Goal: Find specific page/section: Find specific page/section

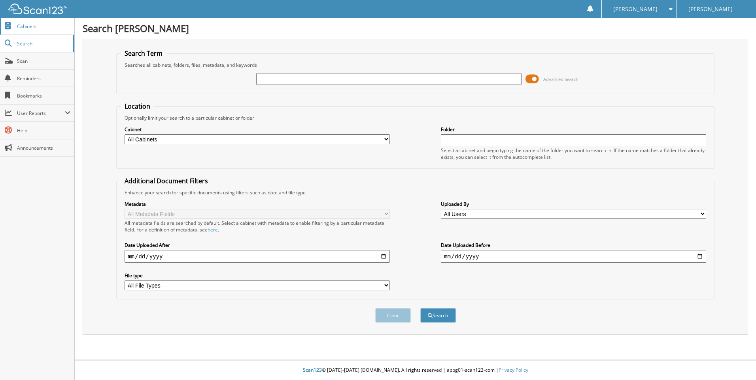
click at [30, 23] on span "Cabinets" at bounding box center [43, 26] width 53 height 7
click at [287, 83] on input "text" at bounding box center [388, 79] width 265 height 12
type input "schueler"
click at [420, 308] on button "Search" at bounding box center [438, 315] width 36 height 15
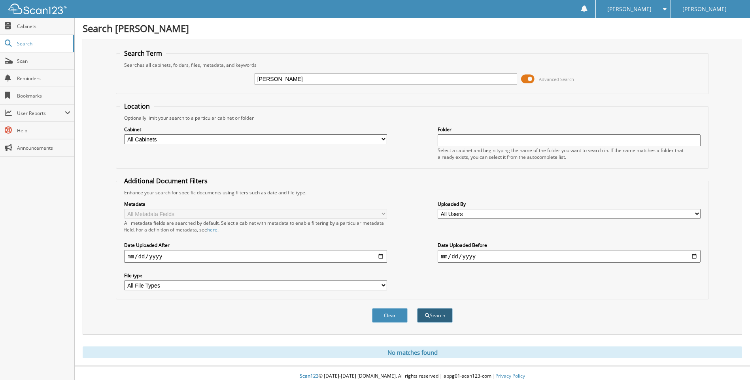
click at [444, 316] on button "Search" at bounding box center [435, 315] width 36 height 15
type input "[PERSON_NAME]"
click at [290, 136] on select "All Cabinets CAR DEALS PARTS INVOICES SERVICE CONTRACTS SERVICE RO Needs Filing" at bounding box center [255, 139] width 263 height 10
select select "10914"
click at [124, 134] on select "All Cabinets CAR DEALS PARTS INVOICES SERVICE CONTRACTS SERVICE RO Needs Filing" at bounding box center [255, 139] width 263 height 10
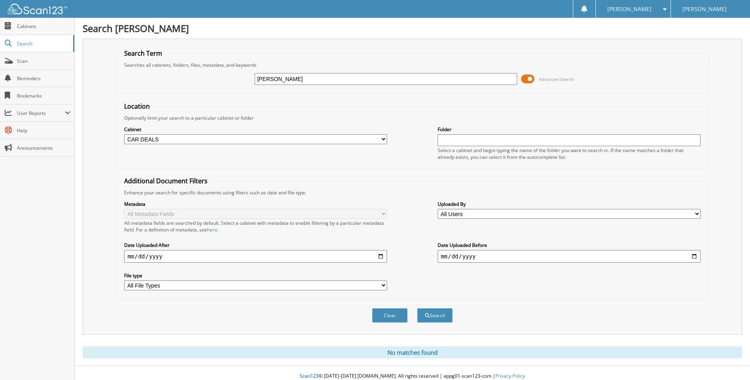
click at [203, 258] on input "date" at bounding box center [255, 256] width 263 height 13
click at [440, 315] on button "Search" at bounding box center [435, 315] width 36 height 15
click at [309, 79] on input "[PERSON_NAME]" at bounding box center [386, 79] width 263 height 12
type input "W"
type input "t"
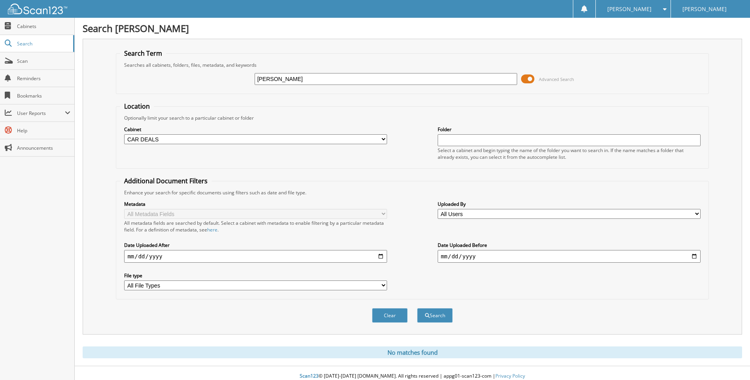
type input "[PERSON_NAME]"
click at [417, 308] on button "Search" at bounding box center [435, 315] width 36 height 15
click at [436, 318] on button "Search" at bounding box center [435, 315] width 36 height 15
